Goal: Information Seeking & Learning: Learn about a topic

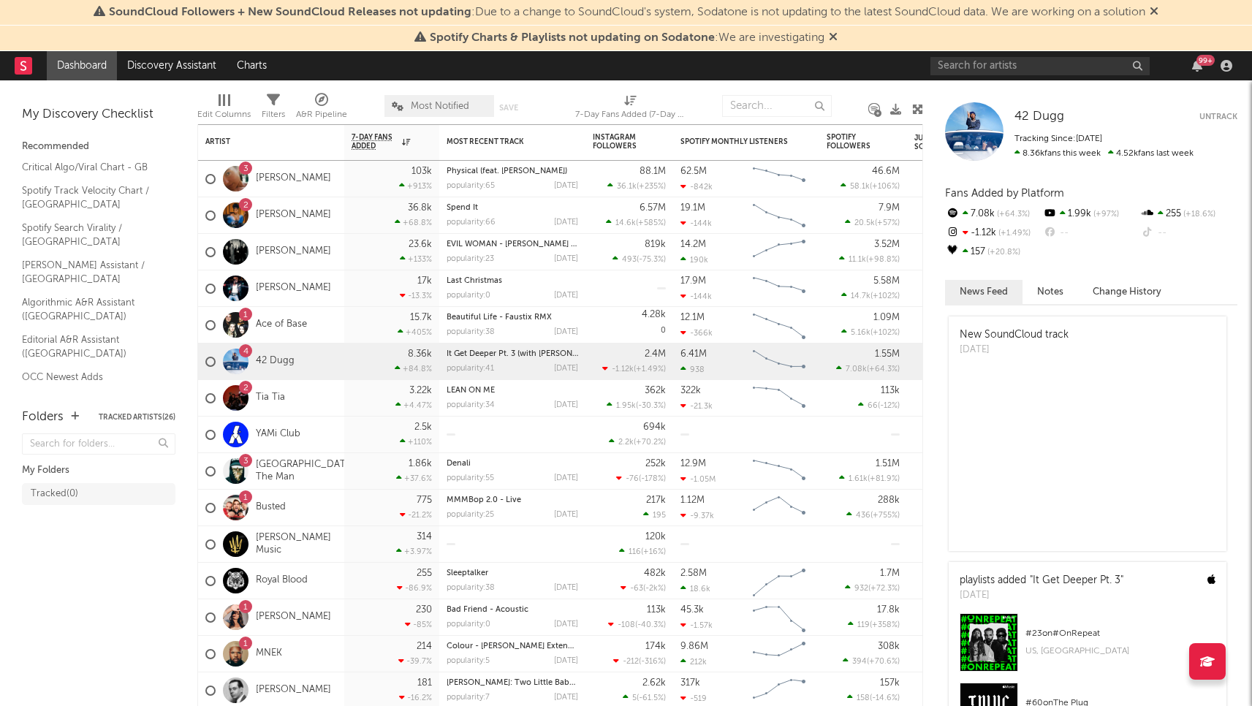
click at [1159, 9] on icon at bounding box center [1154, 11] width 9 height 12
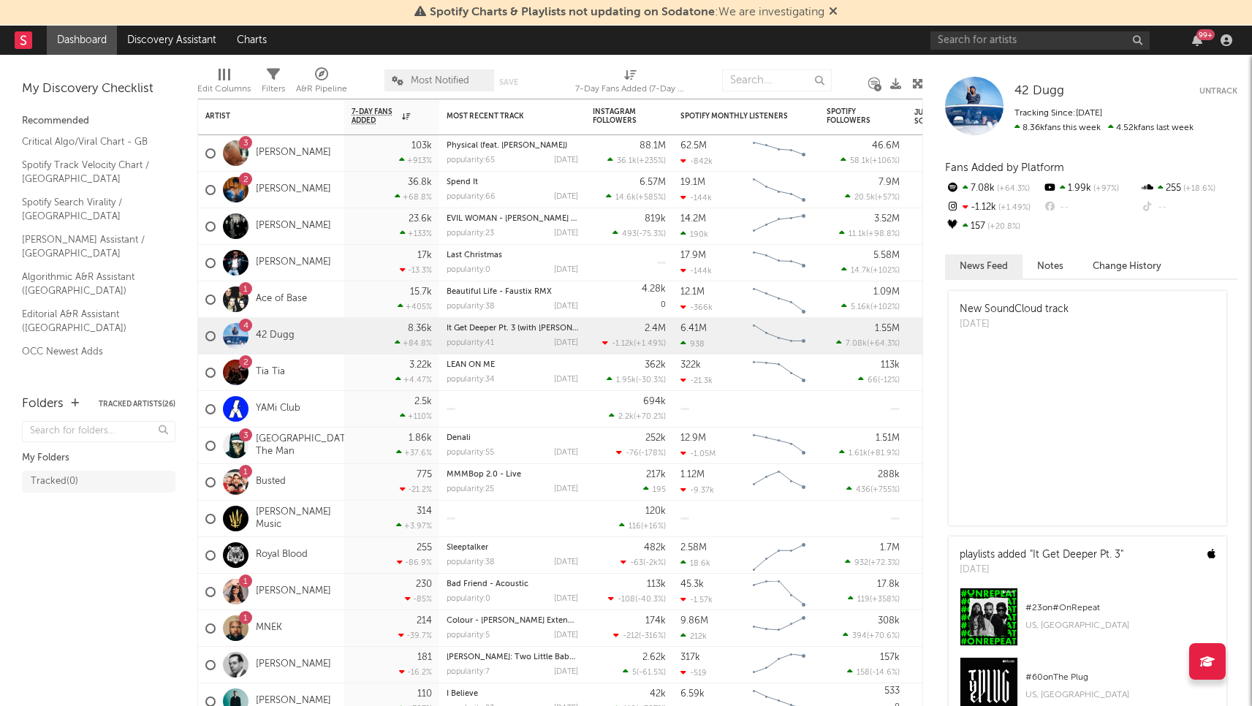
click at [830, 11] on icon at bounding box center [833, 11] width 9 height 12
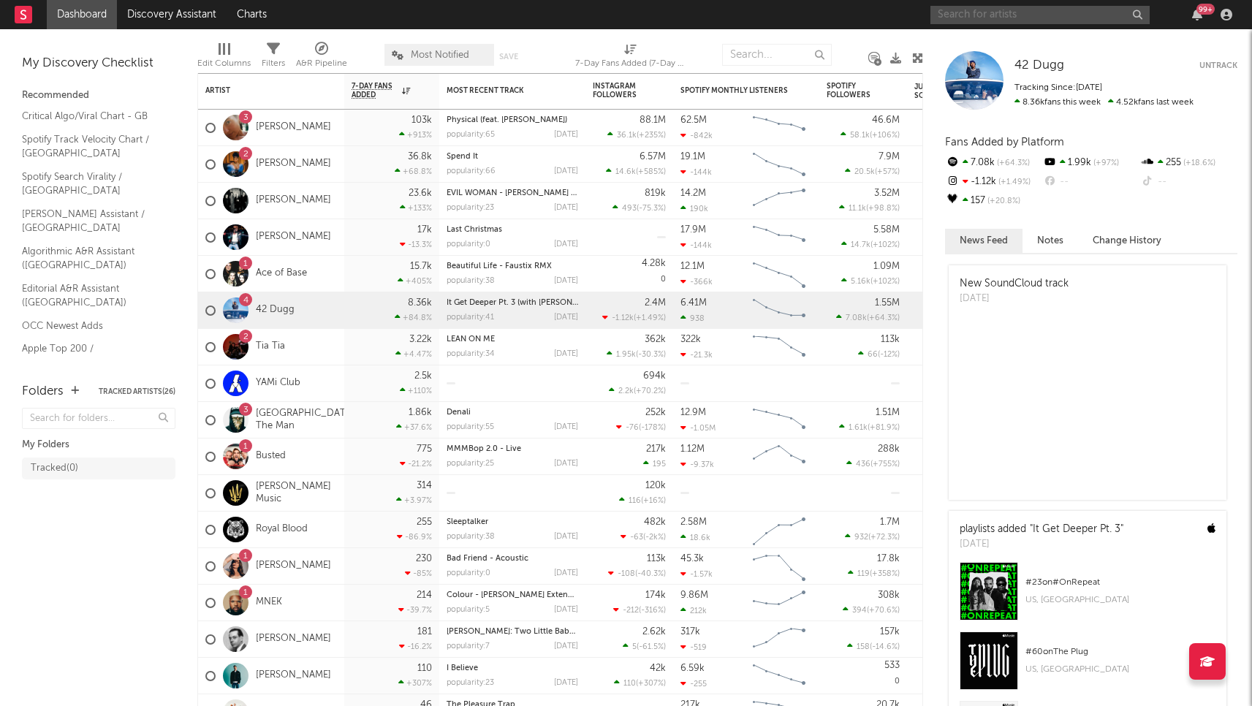
click at [966, 10] on input "text" at bounding box center [1040, 15] width 219 height 18
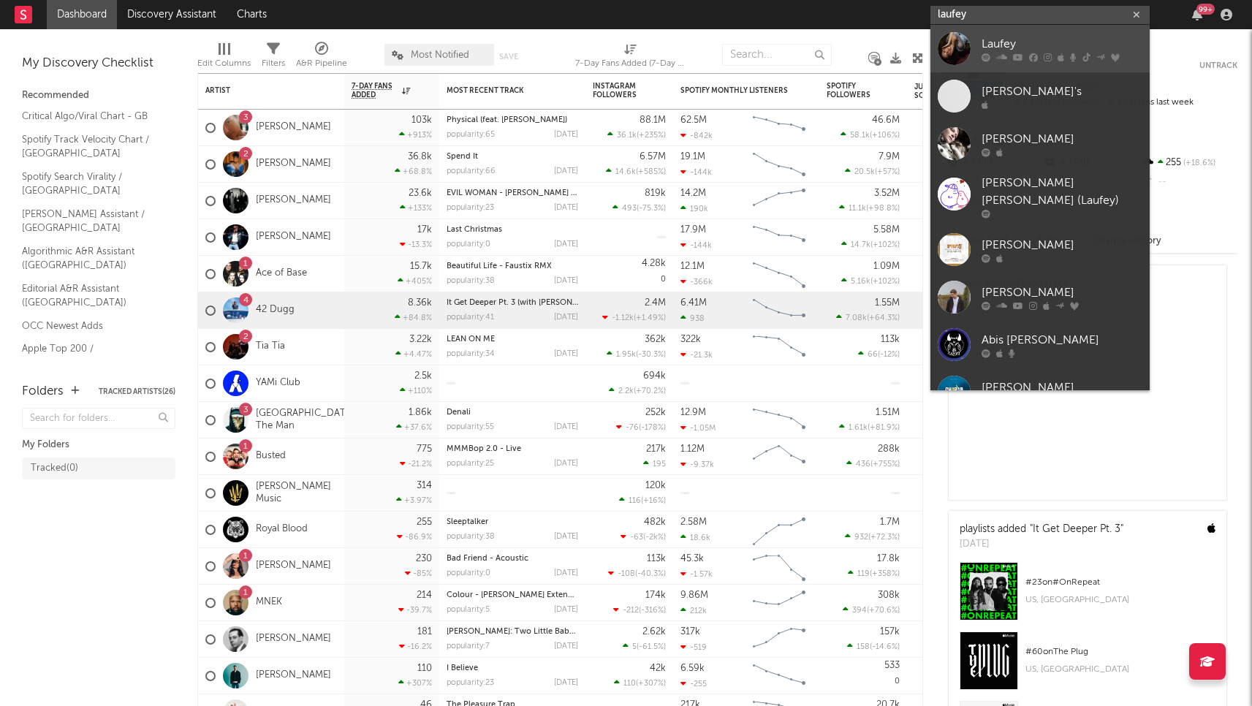
type input "laufey"
click at [990, 35] on div "Laufey" at bounding box center [1062, 44] width 161 height 18
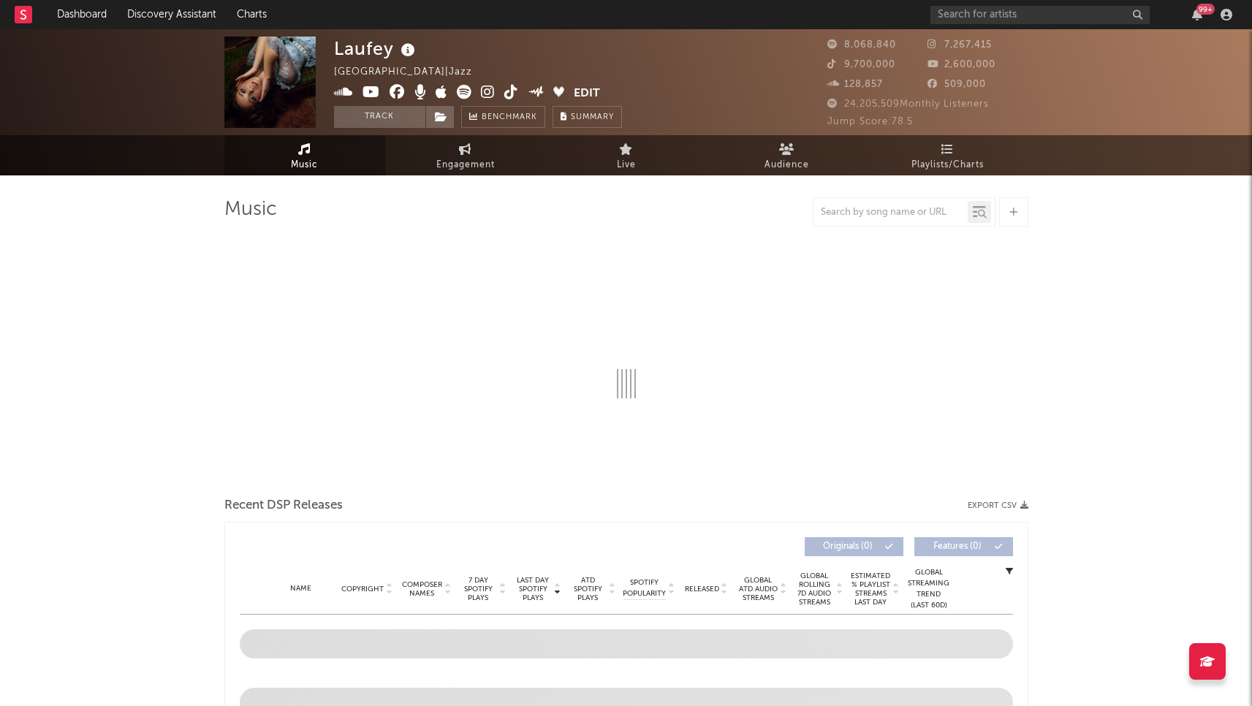
select select "6m"
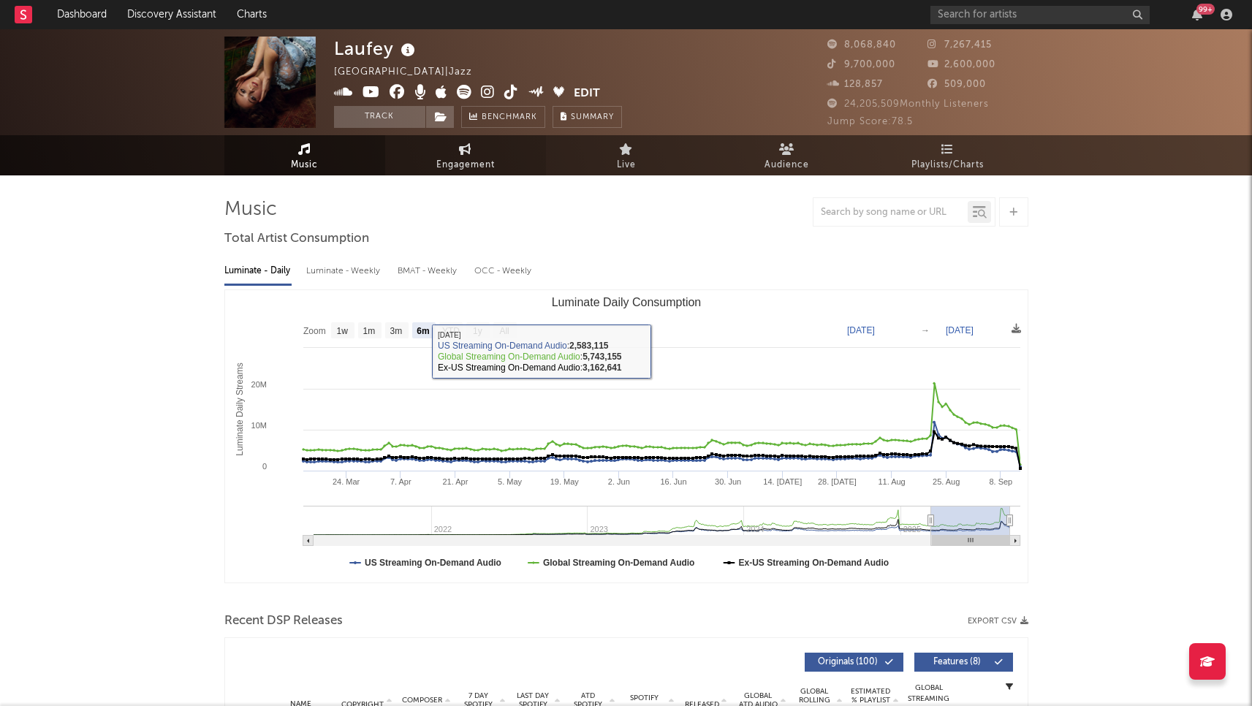
click at [484, 159] on span "Engagement" at bounding box center [465, 165] width 58 height 18
select select "1w"
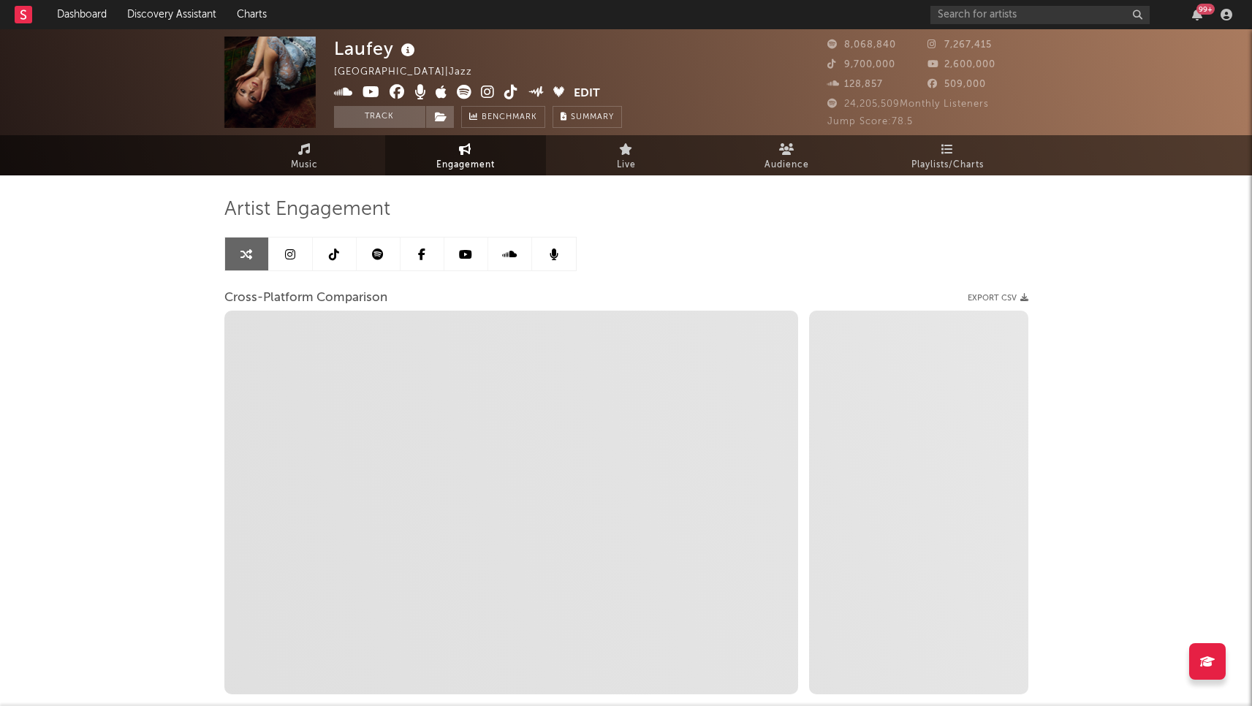
select select "1m"
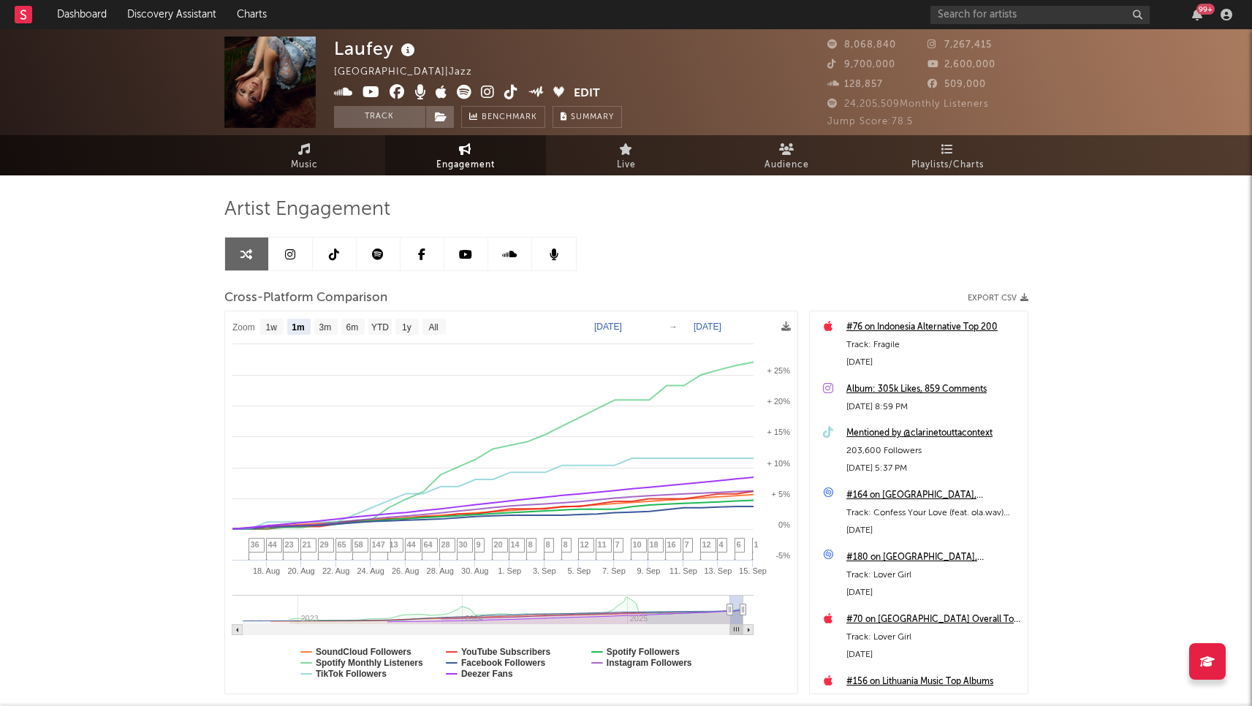
scroll to position [91, 0]
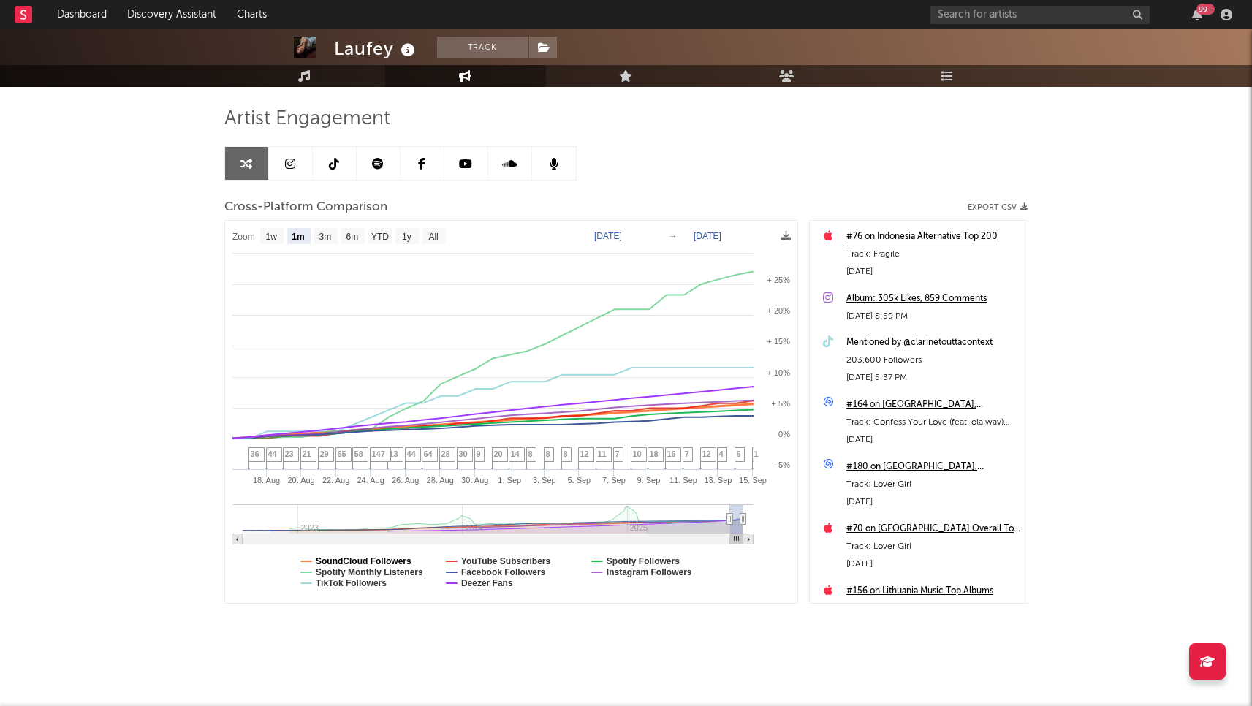
click at [412, 561] on text "SoundCloud Followers" at bounding box center [364, 561] width 96 height 10
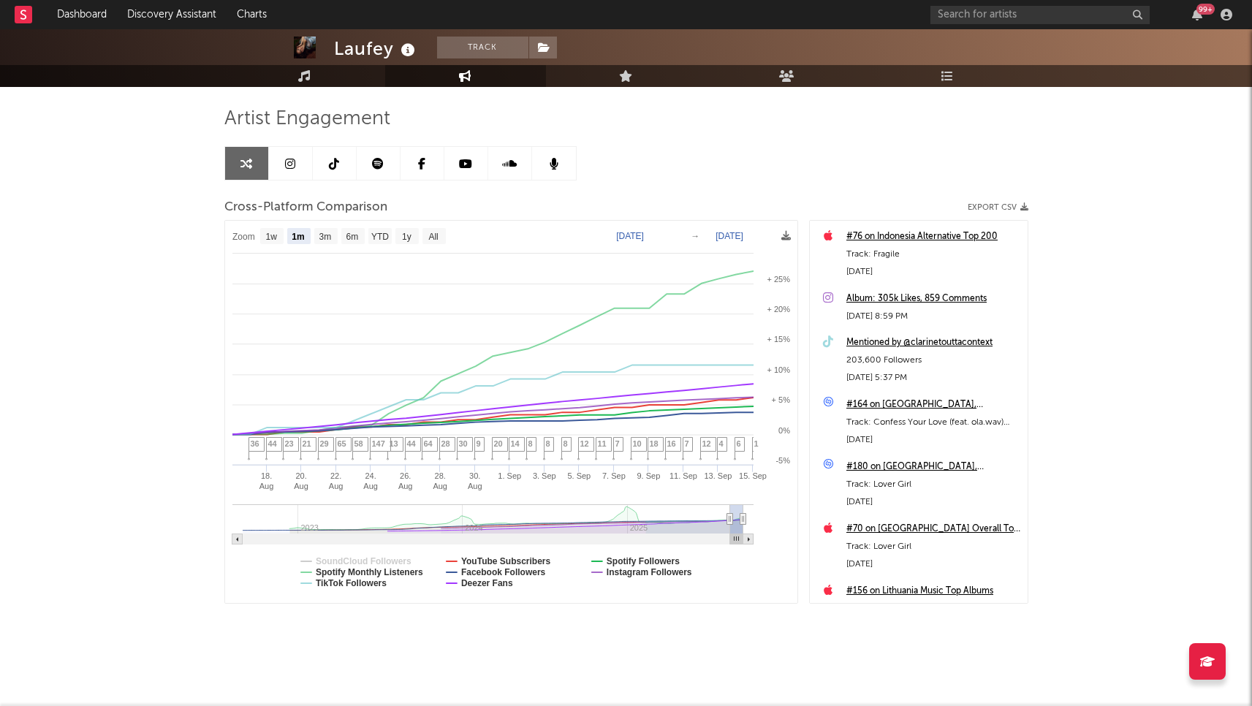
select select "1m"
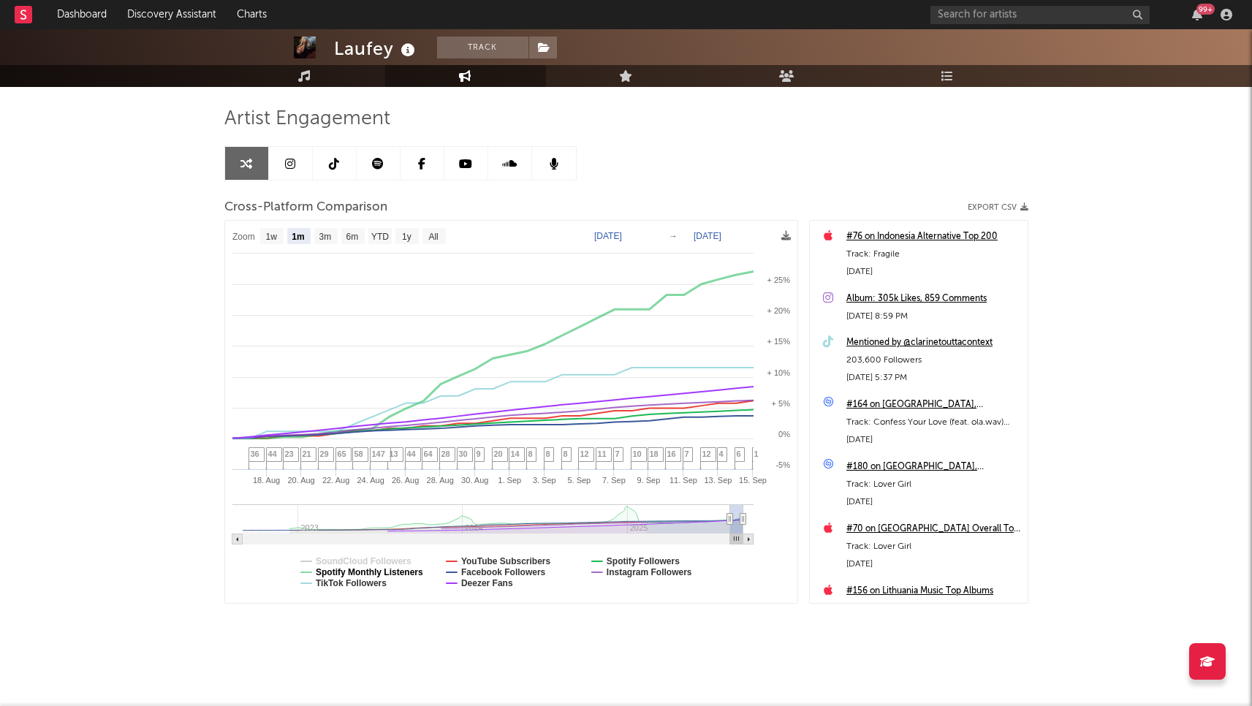
click at [398, 569] on text "Spotify Monthly Listeners" at bounding box center [369, 572] width 107 height 10
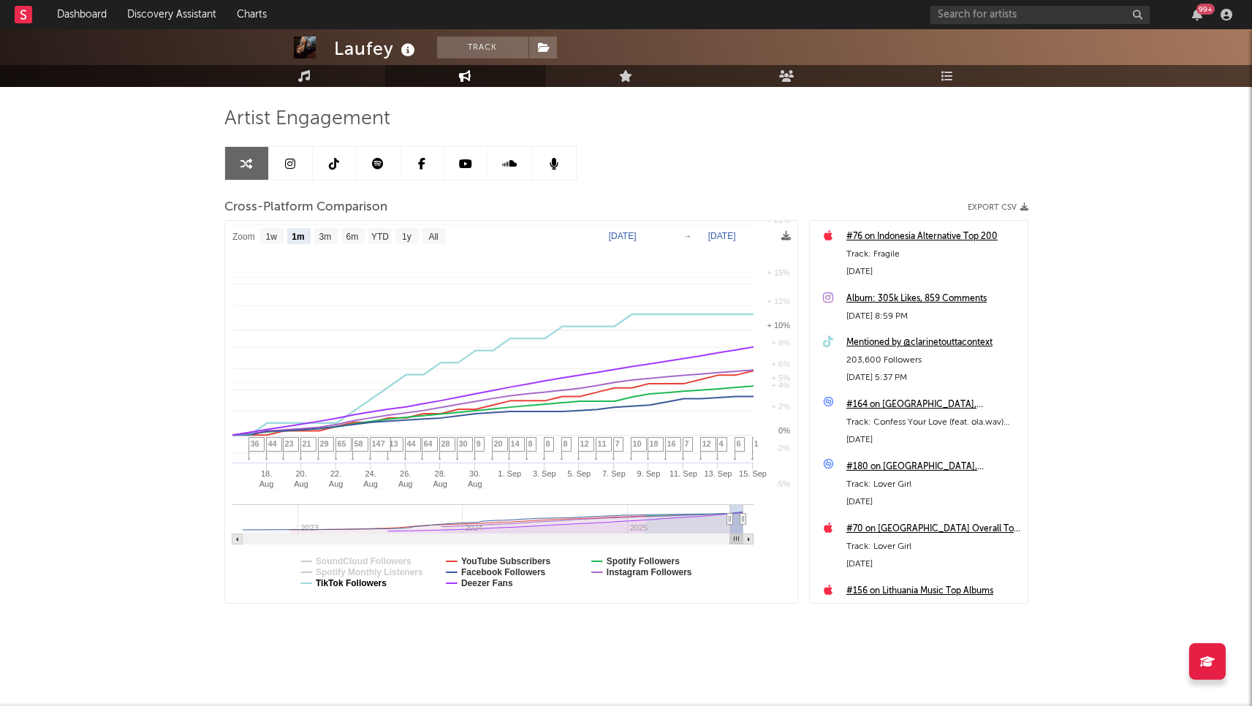
select select "1m"
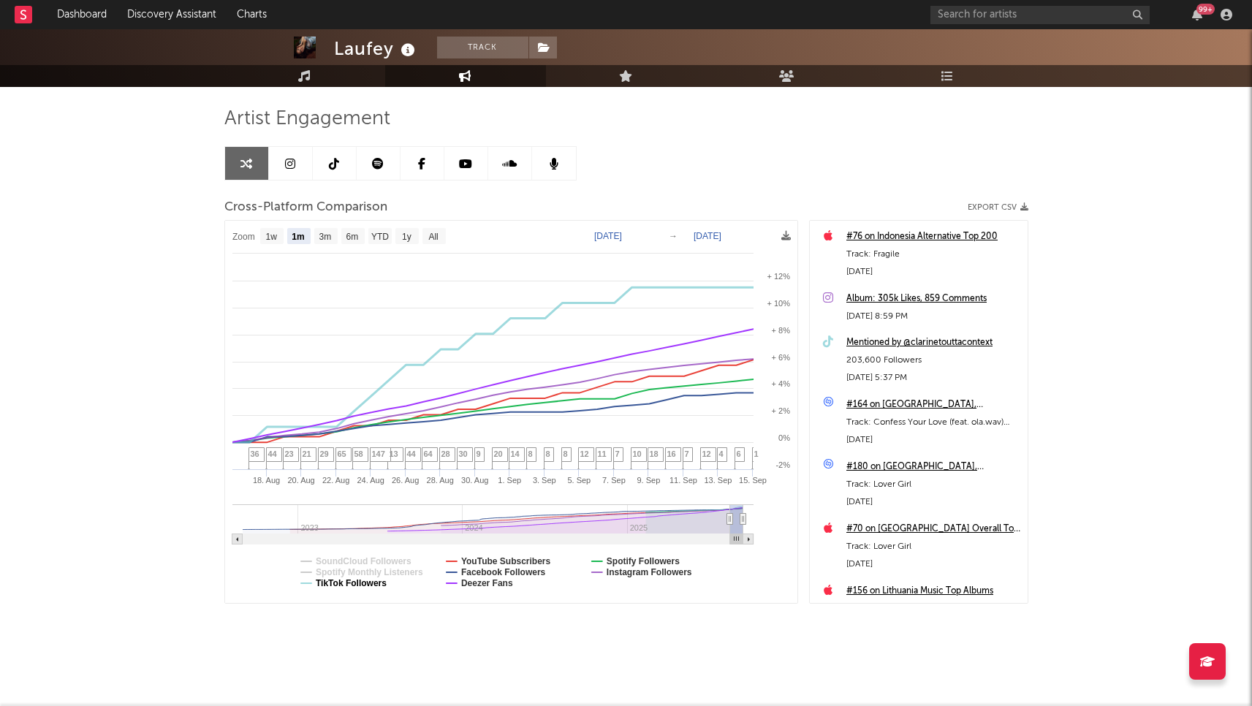
click at [387, 584] on text "TikTok Followers" at bounding box center [351, 583] width 71 height 10
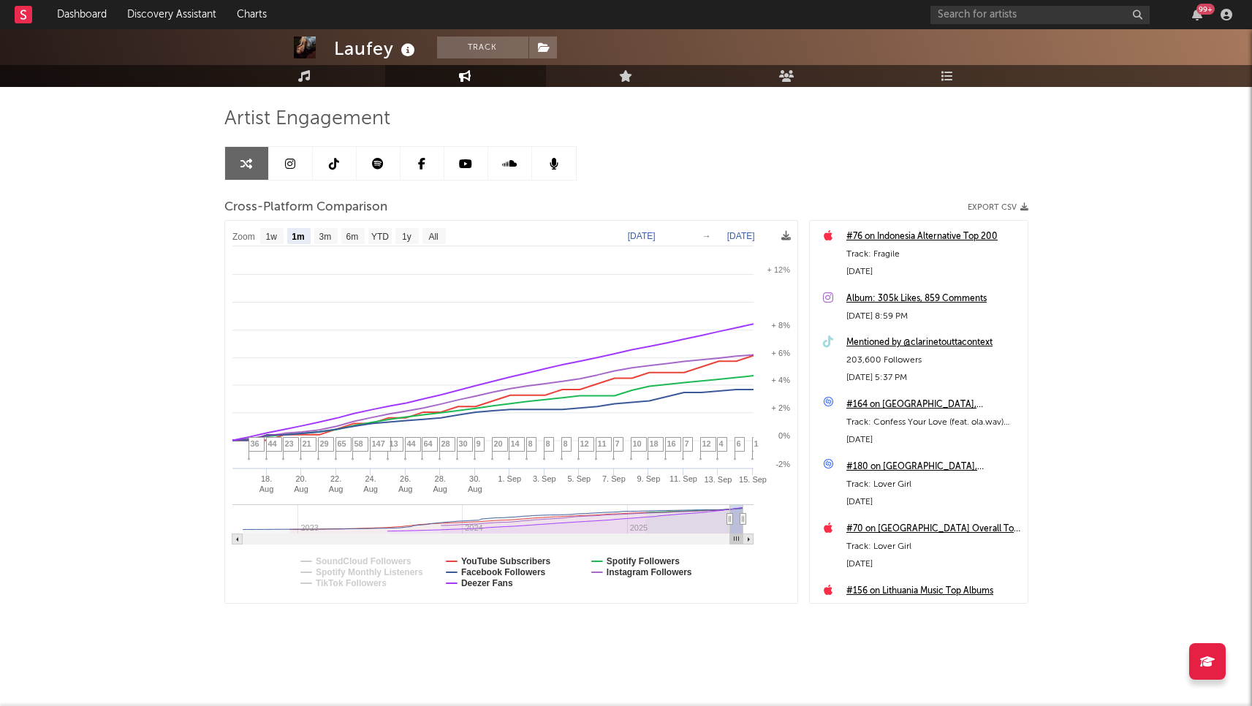
select select "1m"
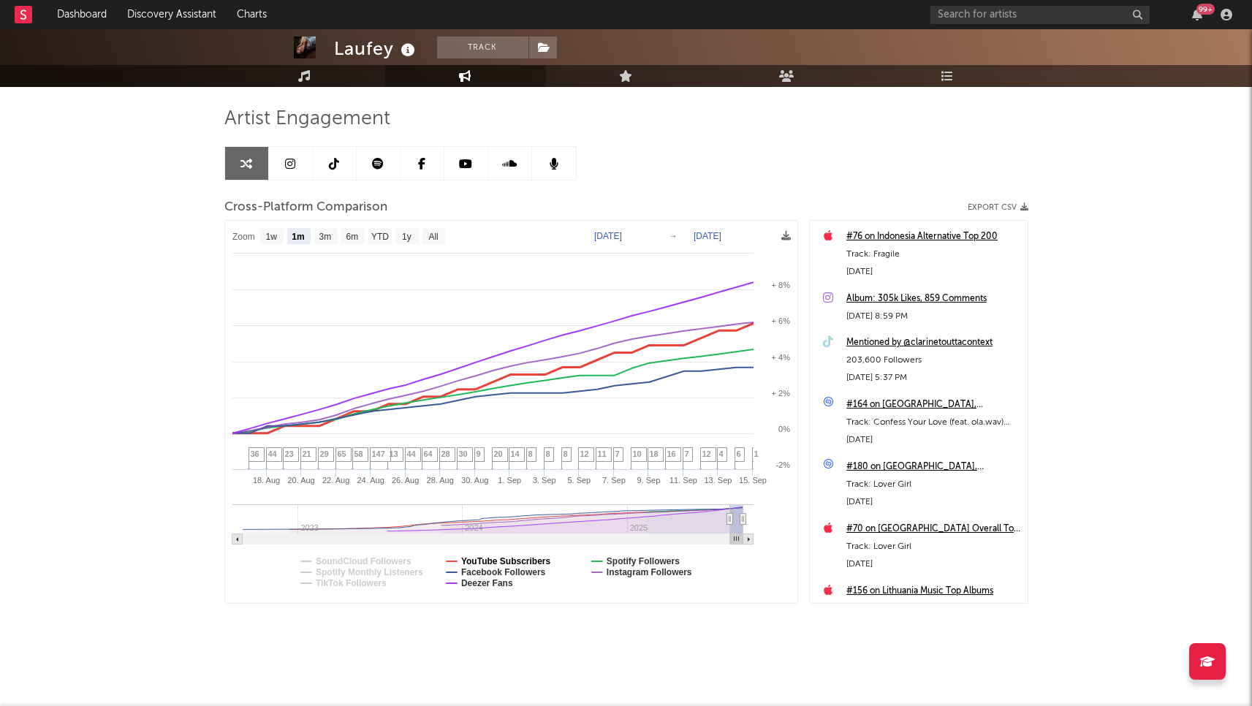
click at [472, 564] on text "YouTube Subscribers" at bounding box center [506, 561] width 90 height 10
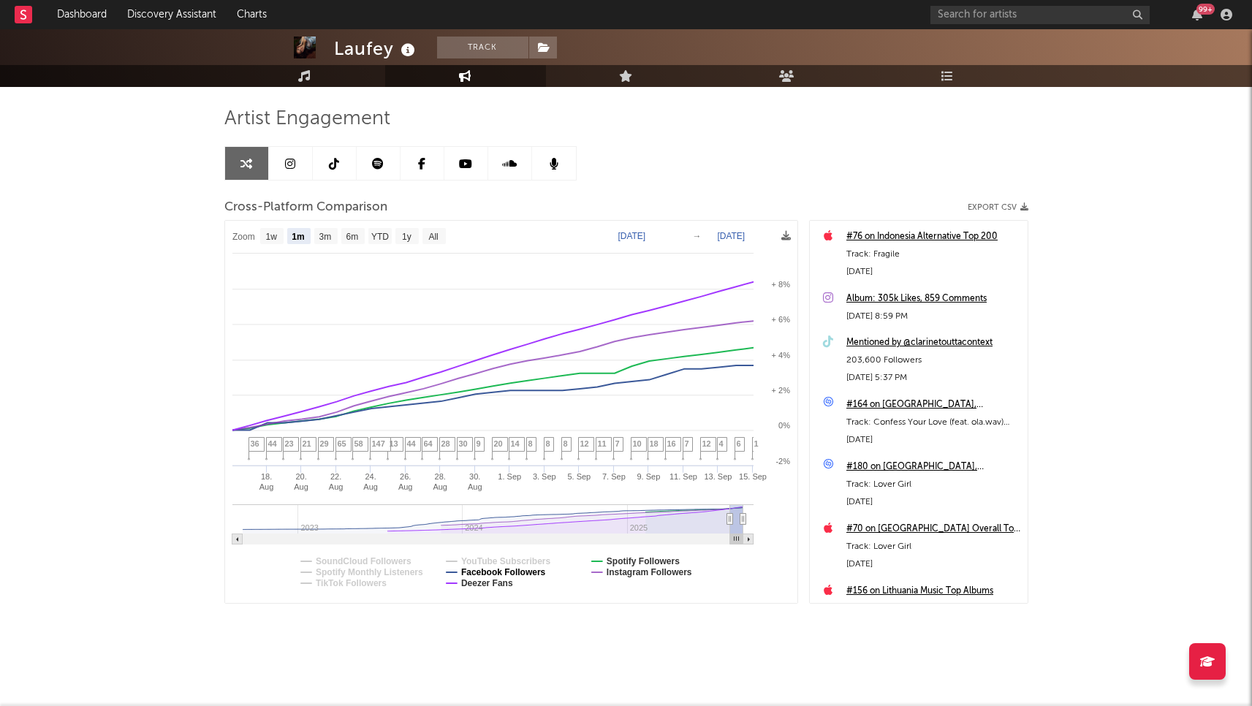
select select "1m"
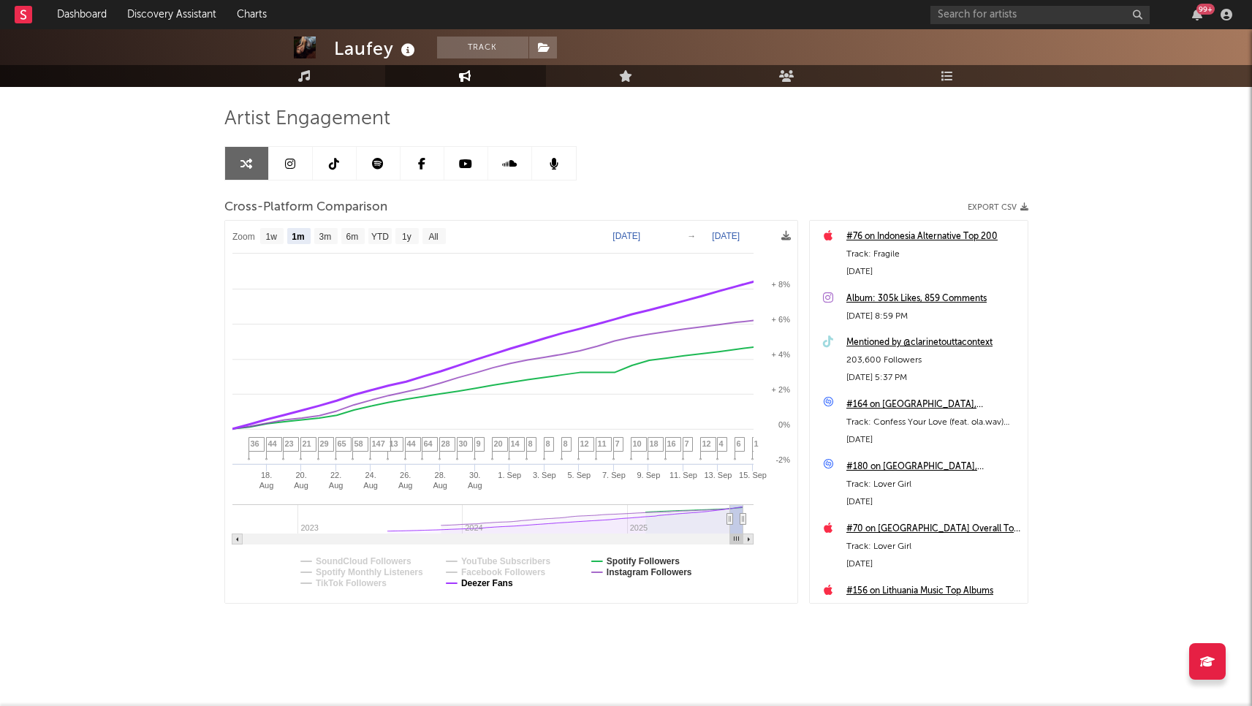
select select "1m"
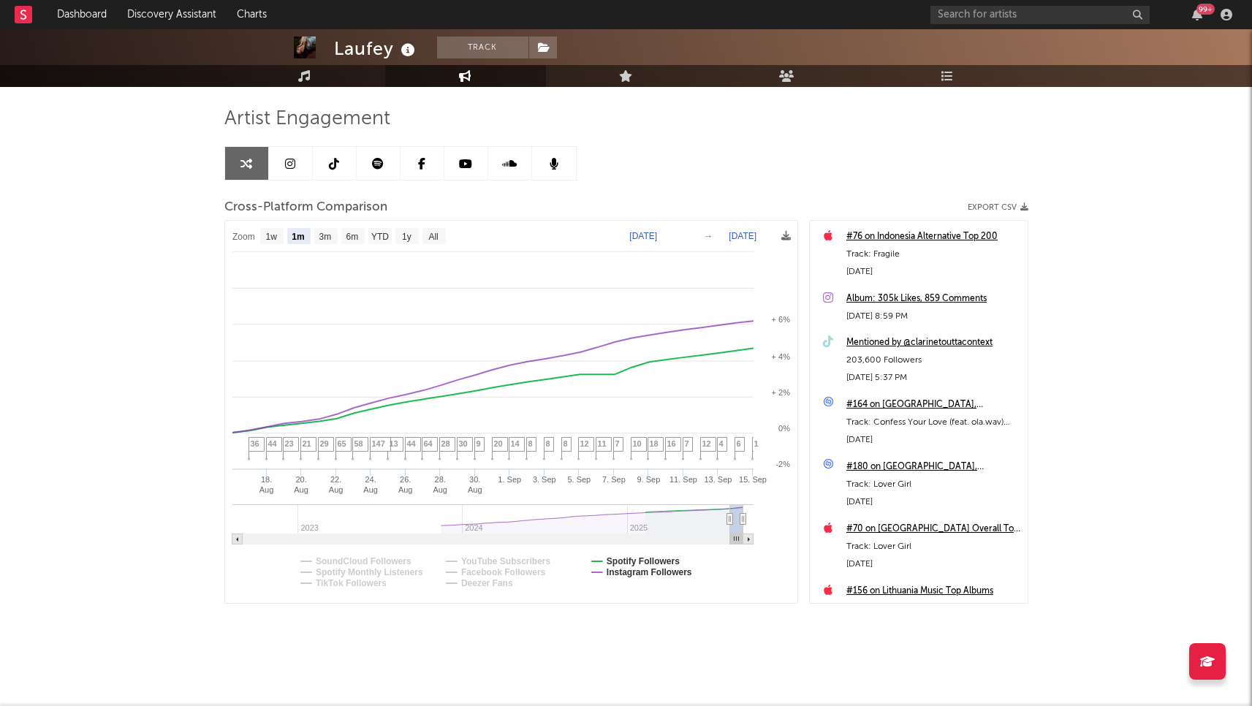
select select "1m"
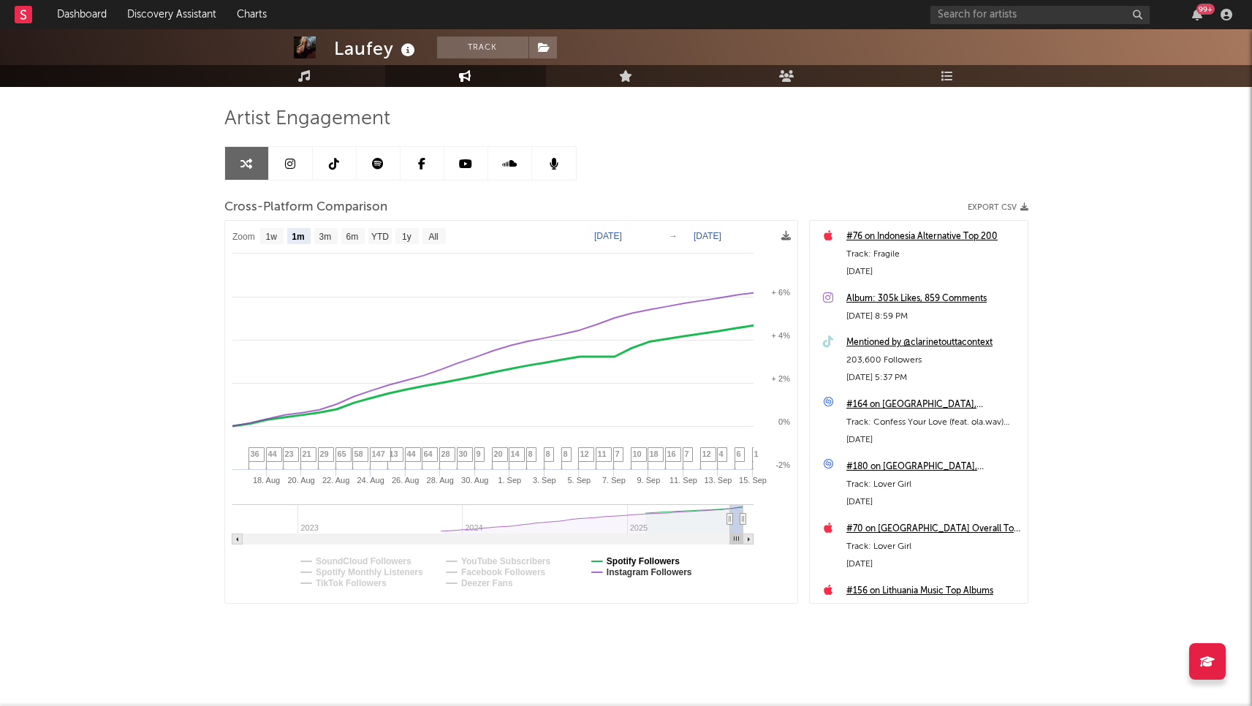
click at [641, 562] on text "Spotify Followers" at bounding box center [642, 561] width 73 height 10
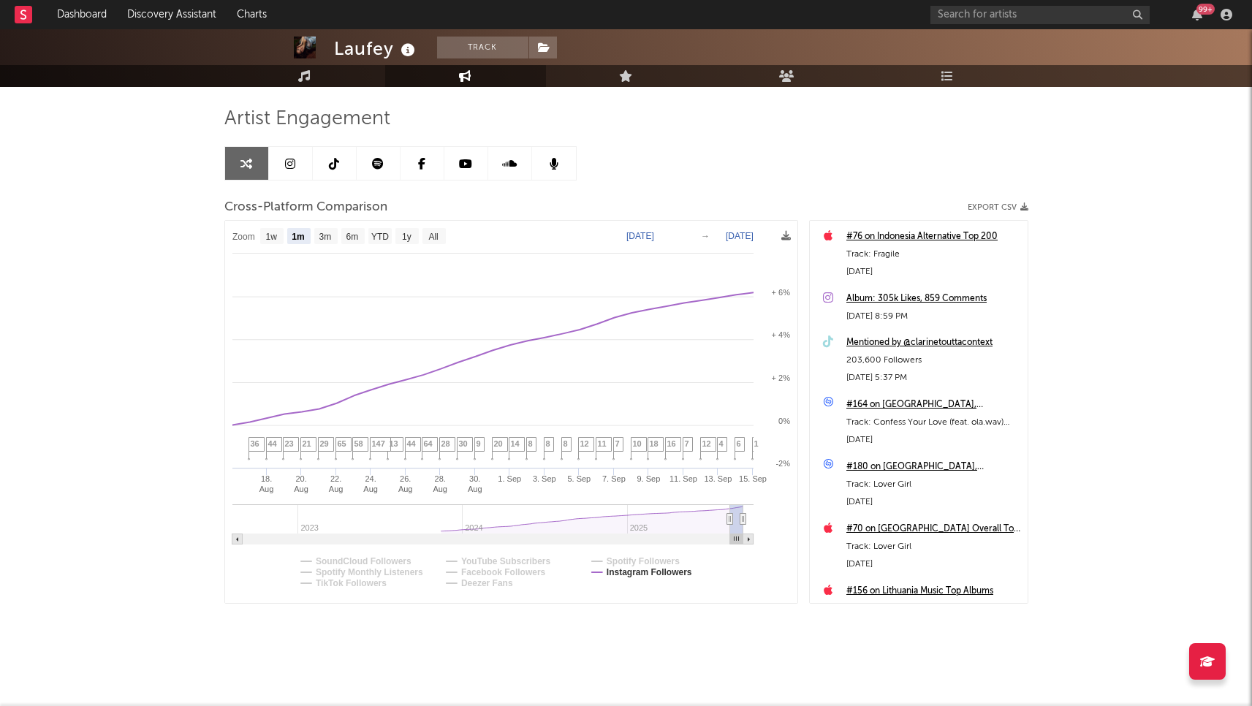
select select "1m"
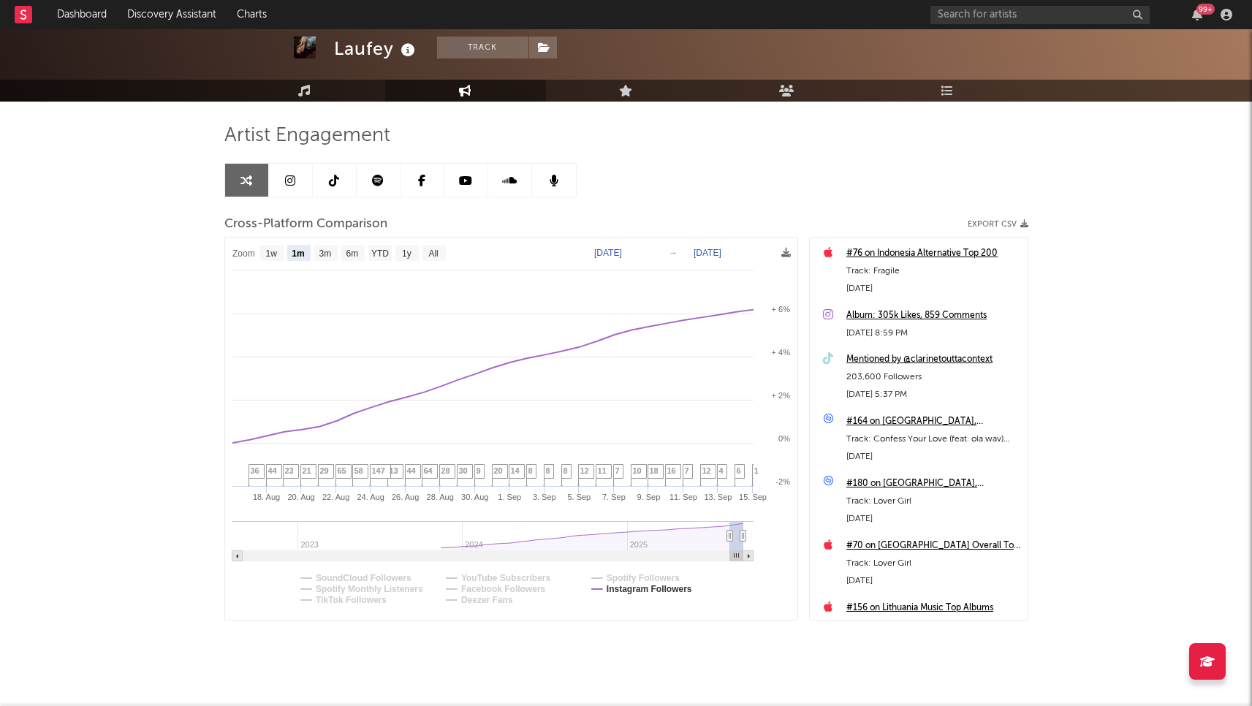
scroll to position [0, 0]
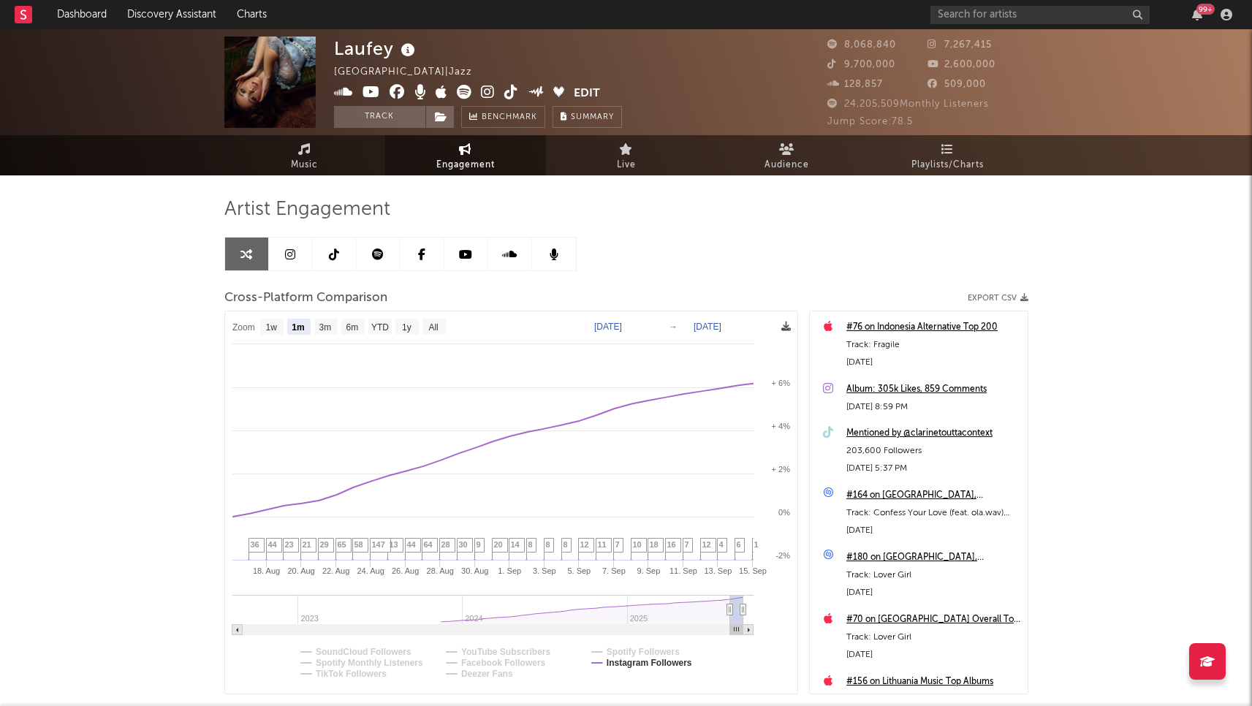
click at [788, 328] on icon at bounding box center [786, 327] width 10 height 10
click at [791, 329] on rect at bounding box center [511, 502] width 572 height 382
click at [786, 329] on icon at bounding box center [786, 327] width 10 height 10
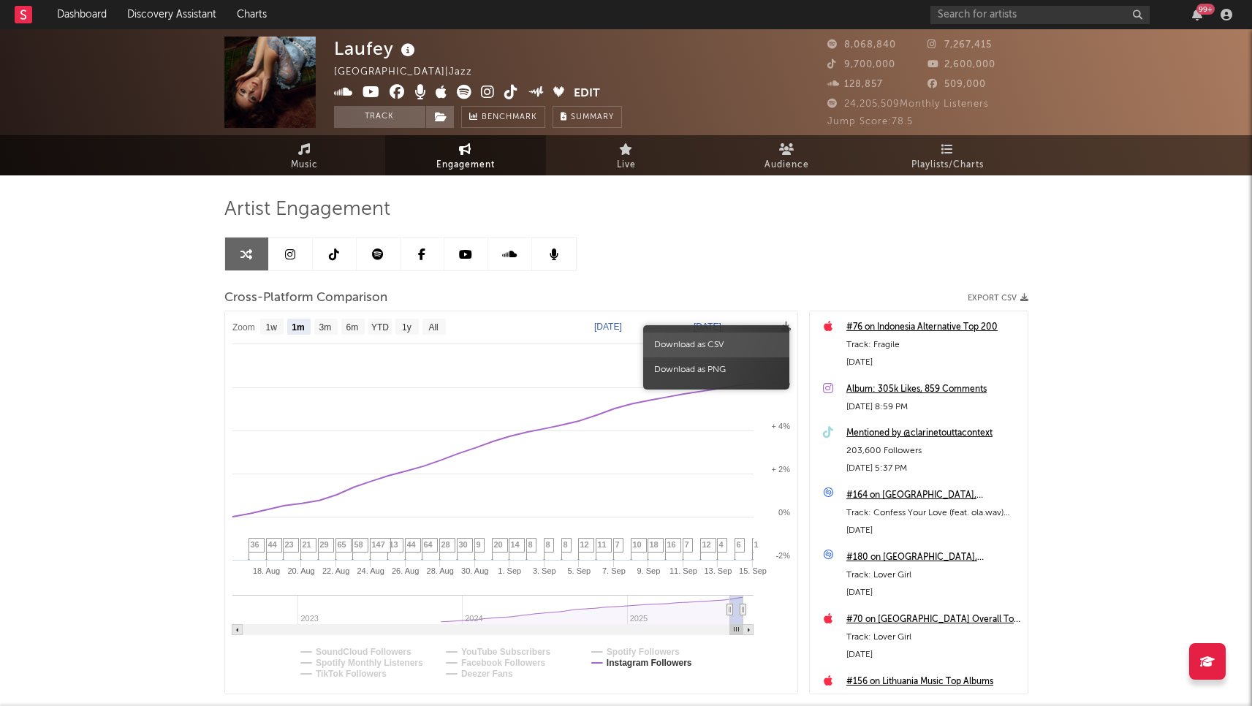
click at [705, 341] on span "Download as CSV" at bounding box center [716, 345] width 146 height 25
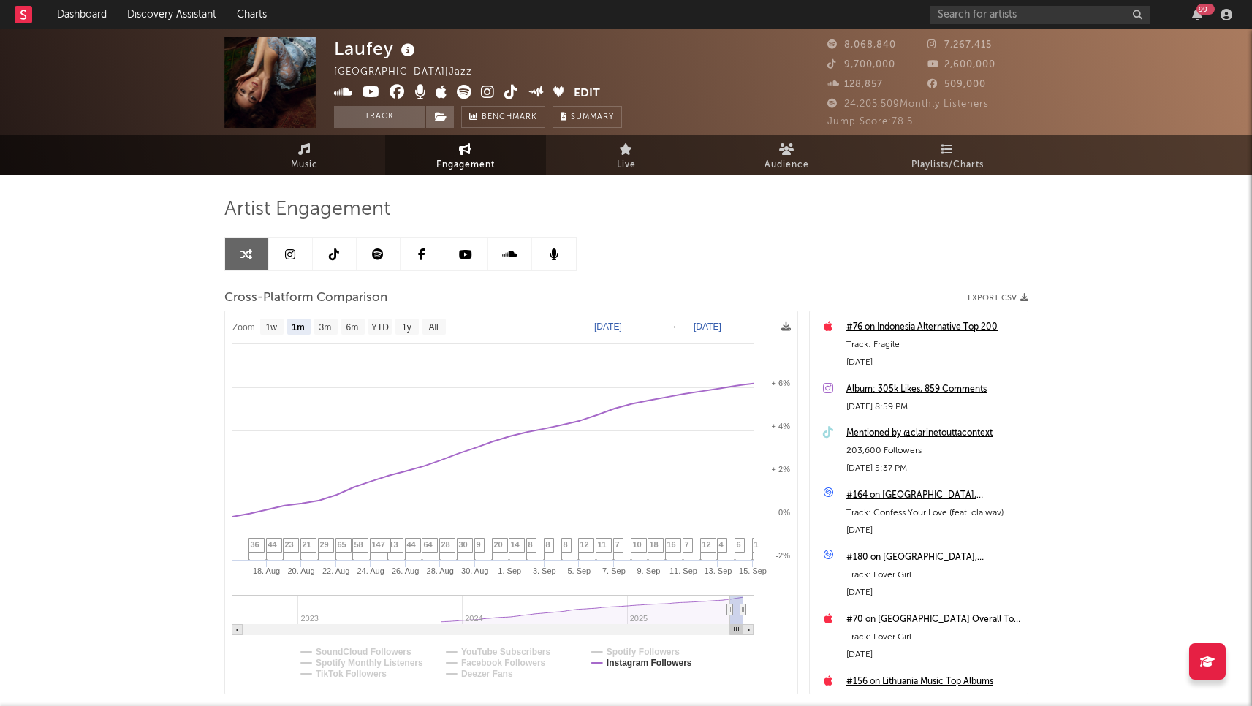
click at [694, 247] on div "Artist Engagement Cross-Platform Comparison Export CSV Zoom 1w 1m 3m 6m YTD 1y …" at bounding box center [626, 445] width 804 height 497
